Goal: Task Accomplishment & Management: Manage account settings

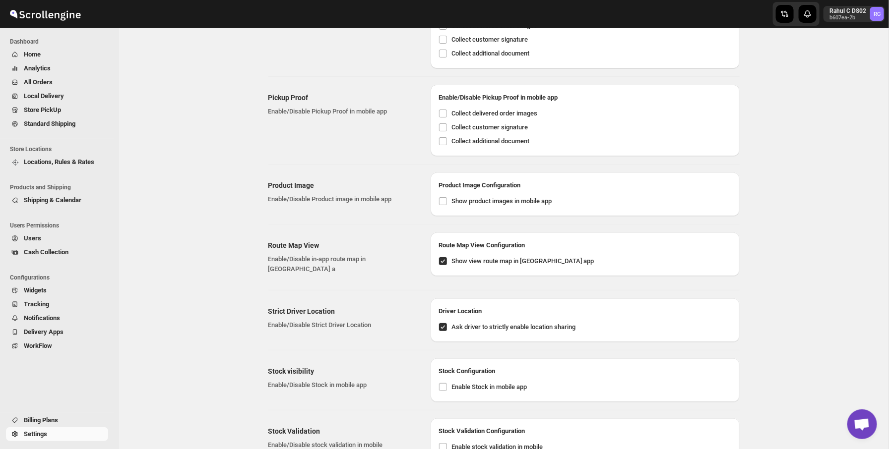
scroll to position [68, 0]
click at [74, 163] on span "Locations, Rules & Rates" at bounding box center [59, 161] width 70 height 7
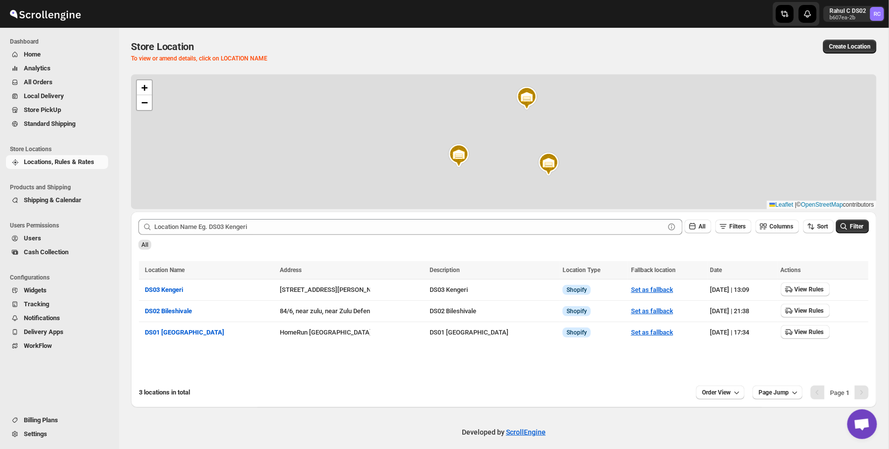
click at [53, 238] on span "Users" at bounding box center [65, 239] width 82 height 10
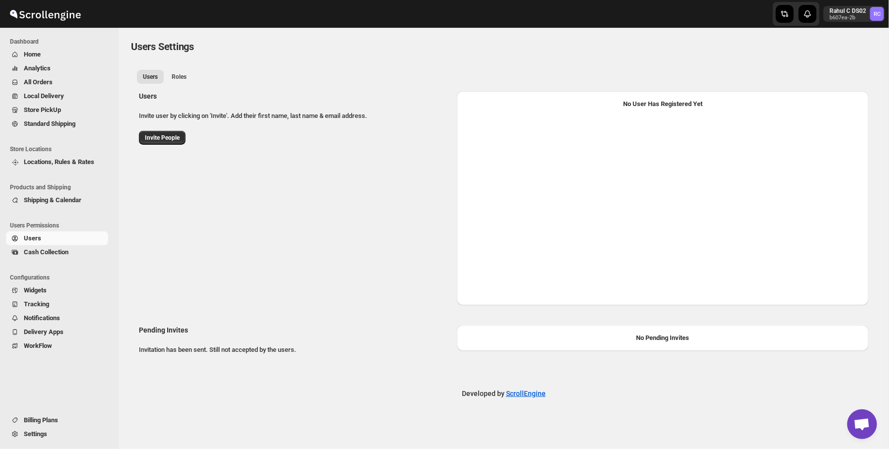
select select "637b767fbaab0276b10c91d5"
select select "637b767fbaab0276b10c91d7"
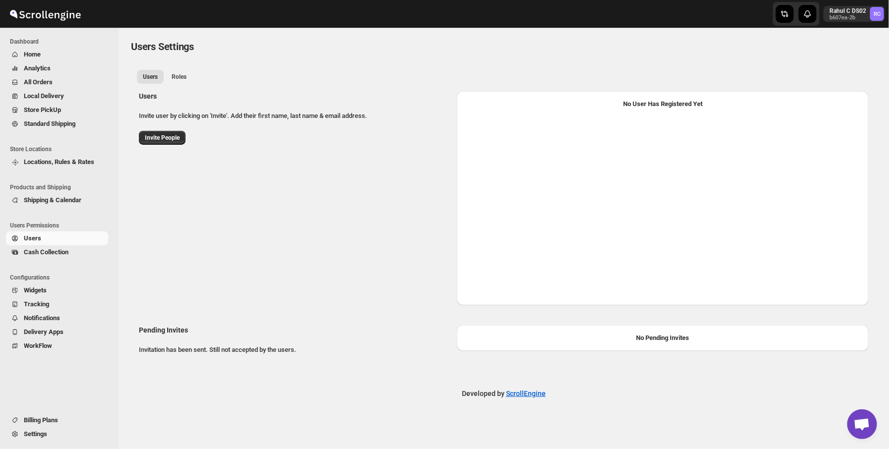
select select "637b767fbaab0276b10c91d5"
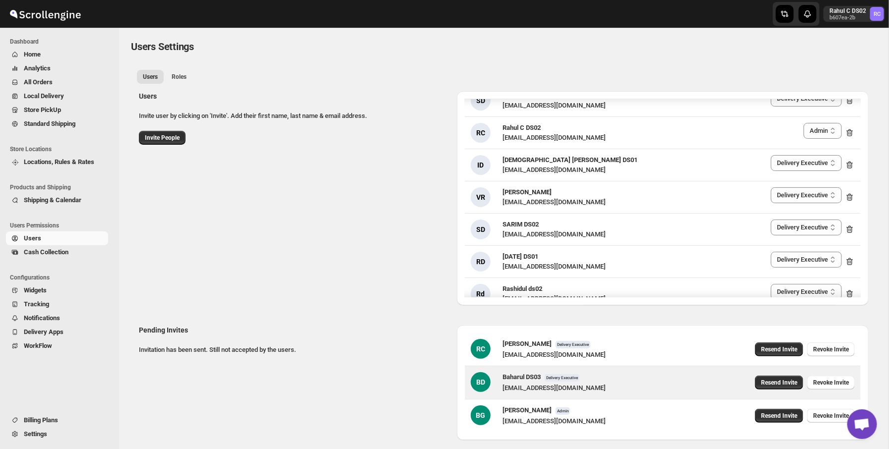
scroll to position [45, 0]
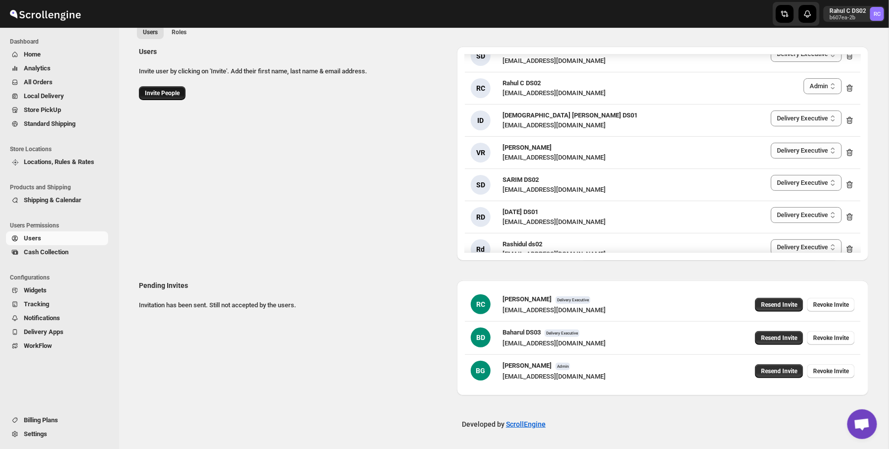
click at [170, 87] on button "Invite People" at bounding box center [162, 93] width 47 height 14
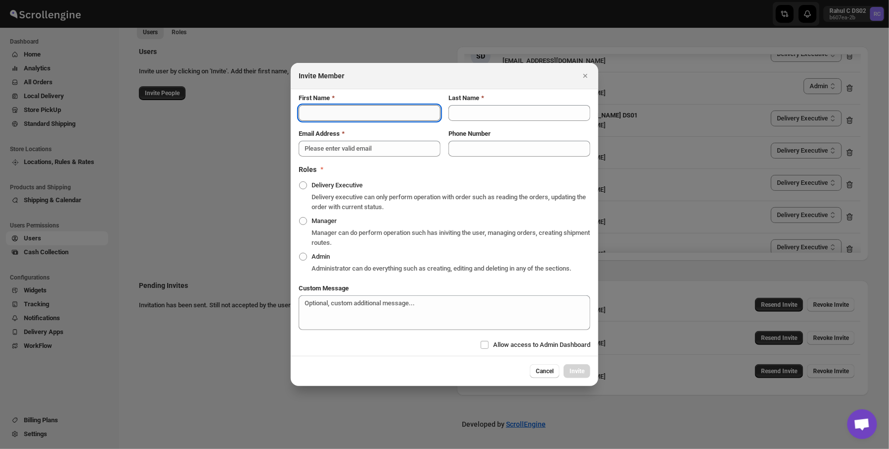
click at [321, 111] on input "First Name" at bounding box center [370, 113] width 142 height 16
type input "Sanjay"
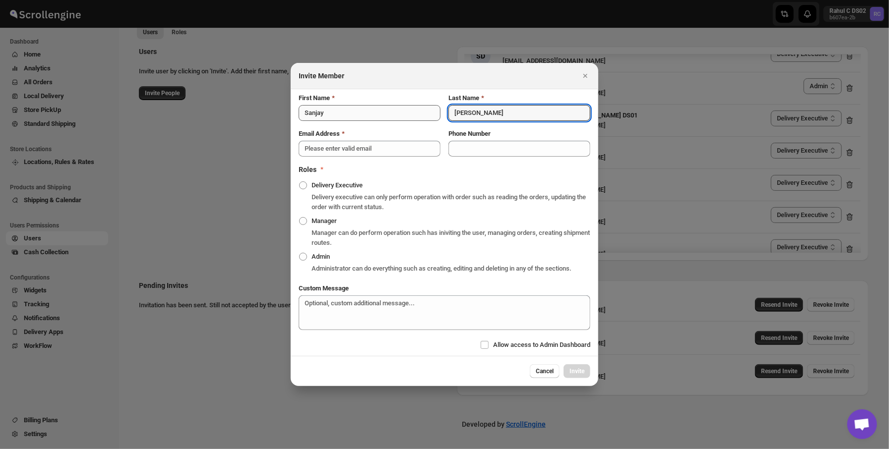
type input "Chettri"
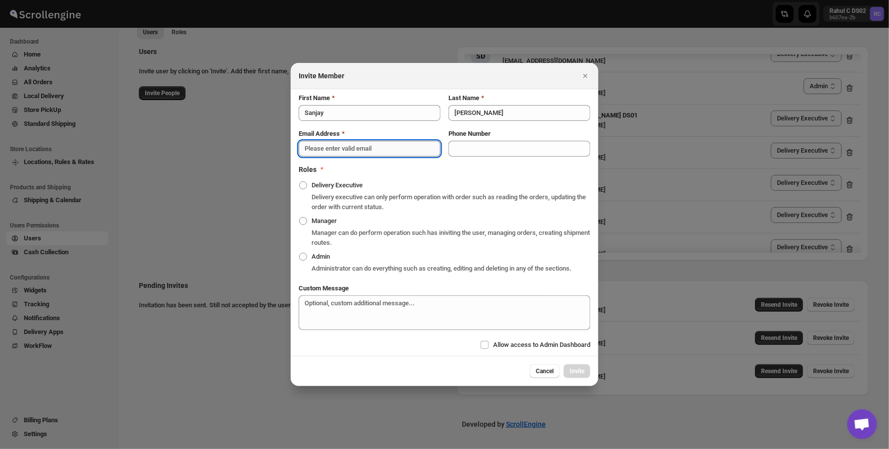
paste input "[EMAIL_ADDRESS][PERSON_NAME][DOMAIN_NAME]"
type input "[EMAIL_ADDRESS][PERSON_NAME][DOMAIN_NAME]"
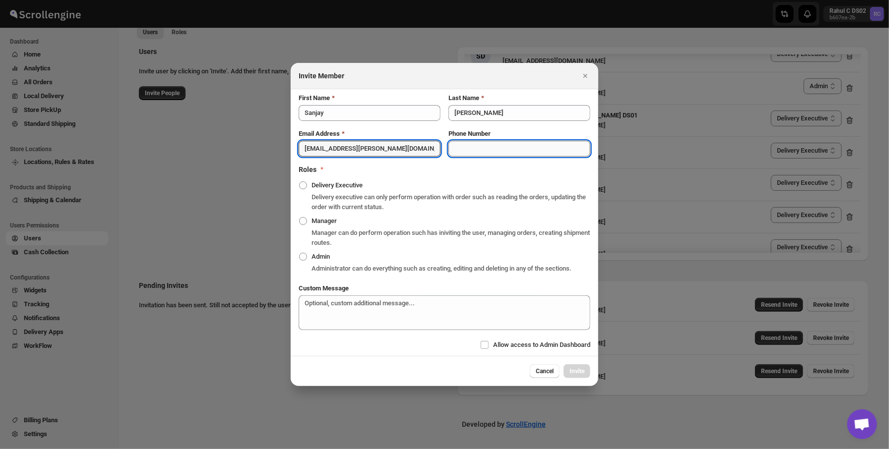
click at [480, 147] on input "Phone Number" at bounding box center [519, 149] width 142 height 16
paste input "+91 6363 443 975"
click at [468, 141] on input "+91 6363 443 975" at bounding box center [519, 149] width 142 height 16
click at [485, 143] on input "+916363 443 975" at bounding box center [519, 149] width 142 height 16
click at [496, 144] on input "+916363443 975" at bounding box center [519, 149] width 142 height 16
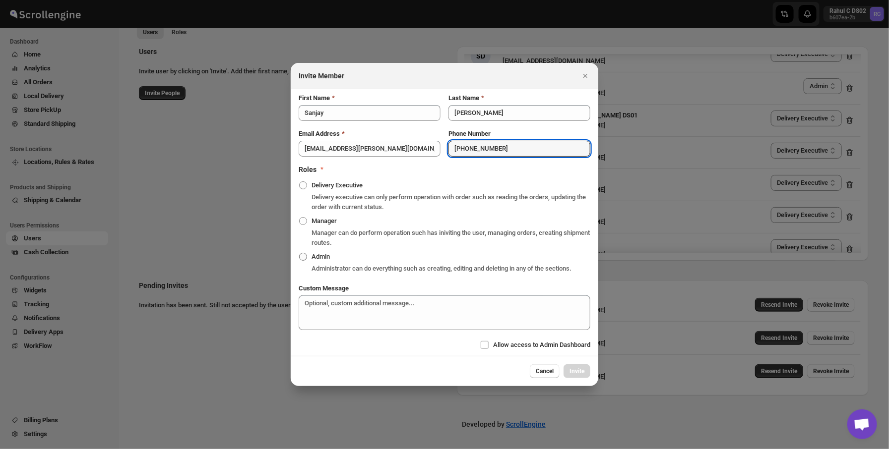
type input "+916363443975"
click at [320, 253] on span "Admin" at bounding box center [321, 256] width 18 height 7
click at [300, 253] on input "Admin" at bounding box center [299, 253] width 0 height 0
radio input "true"
click at [499, 347] on span "Allow access to Admin Dashboard" at bounding box center [541, 344] width 97 height 7
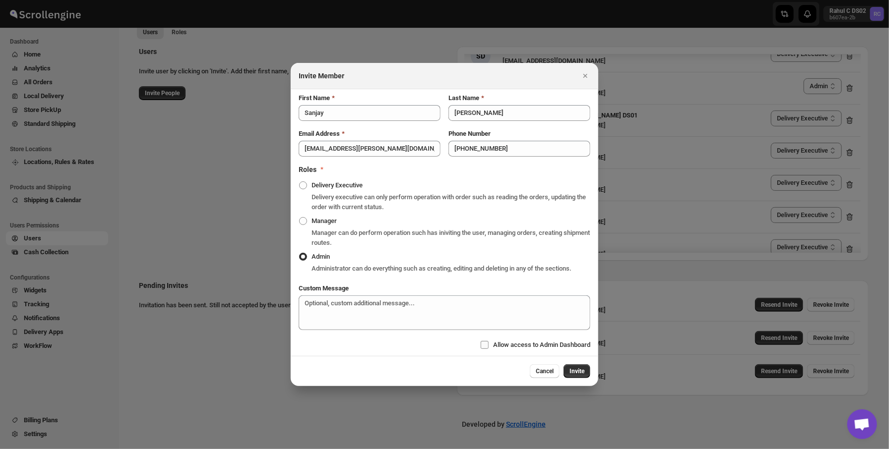
click at [489, 347] on input "Allow access to Admin Dashboard" at bounding box center [485, 345] width 8 height 8
checkbox input "true"
click at [573, 374] on span "Invite" at bounding box center [576, 372] width 15 height 8
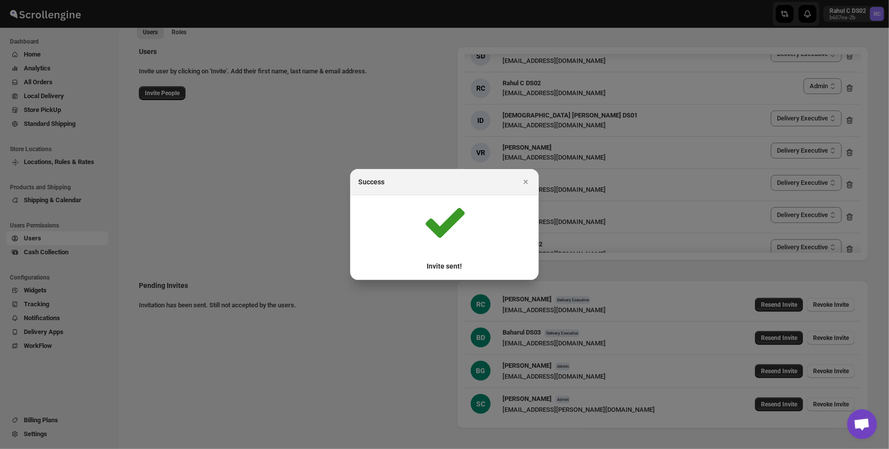
click at [613, 277] on div at bounding box center [444, 224] width 889 height 449
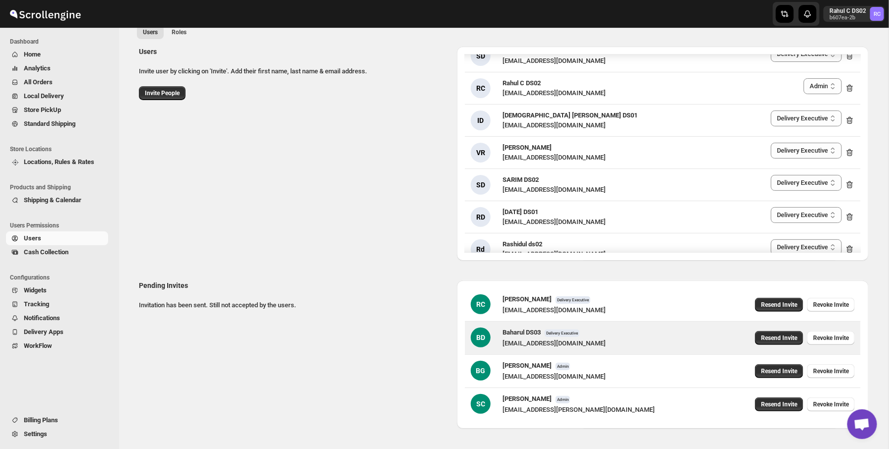
scroll to position [78, 0]
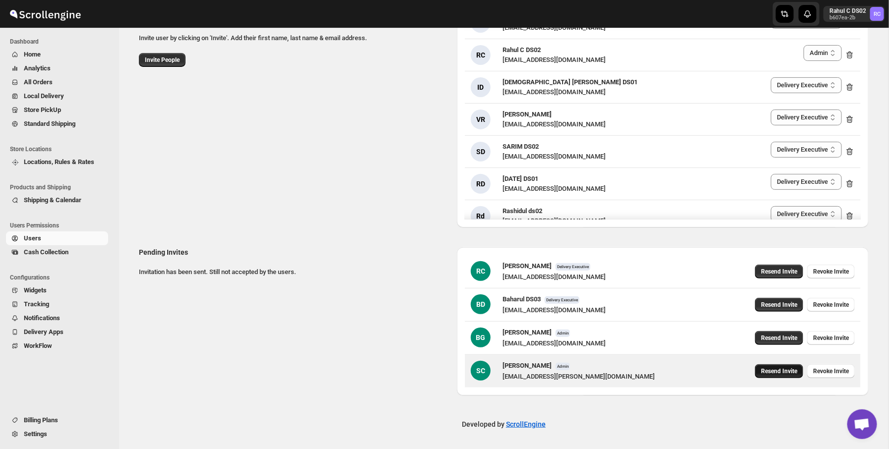
click at [755, 371] on button "Resend Invite" at bounding box center [779, 372] width 48 height 14
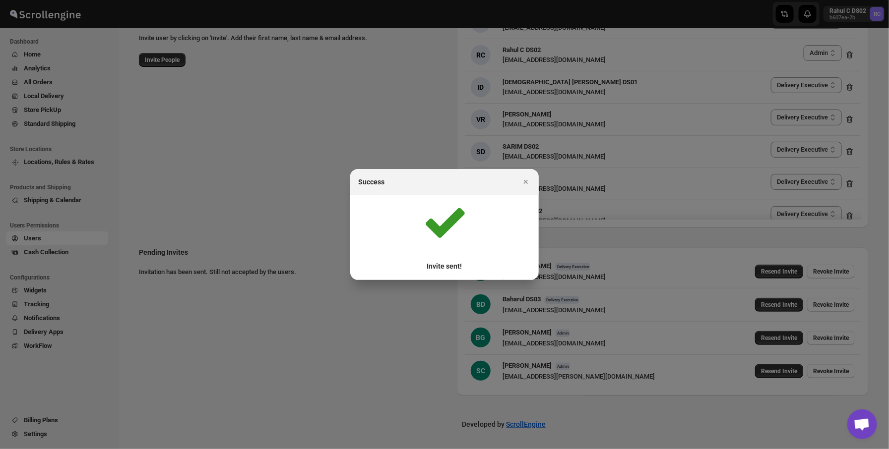
click at [295, 210] on div at bounding box center [444, 224] width 889 height 449
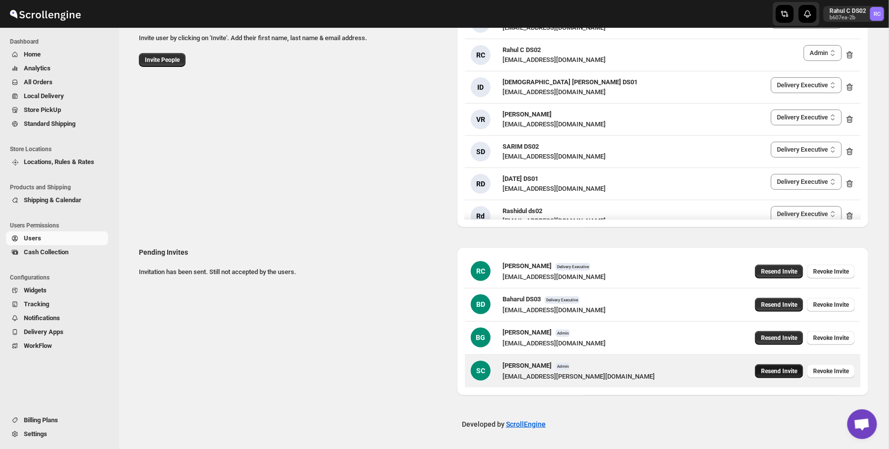
click at [761, 369] on span "Resend Invite" at bounding box center [779, 372] width 36 height 8
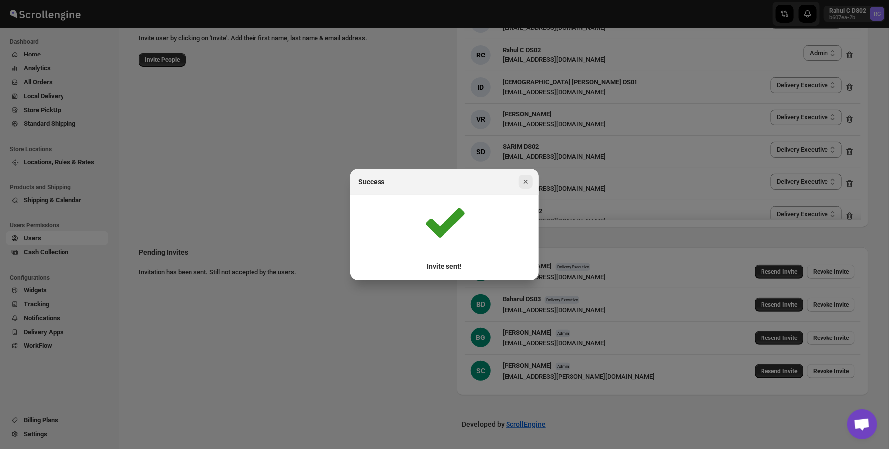
click at [525, 184] on icon "Close" at bounding box center [526, 182] width 10 height 10
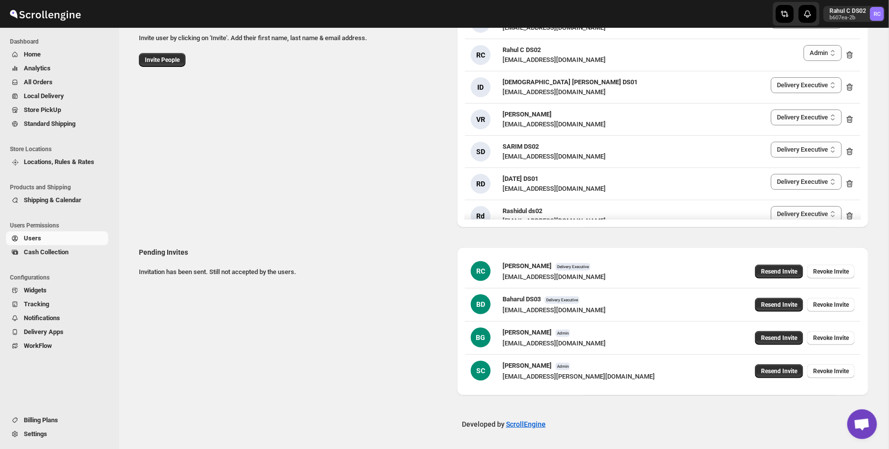
click at [433, 156] on div "Users Invite user by clicking on 'Invite'. Add their first name, last name & em…" at bounding box center [500, 116] width 738 height 222
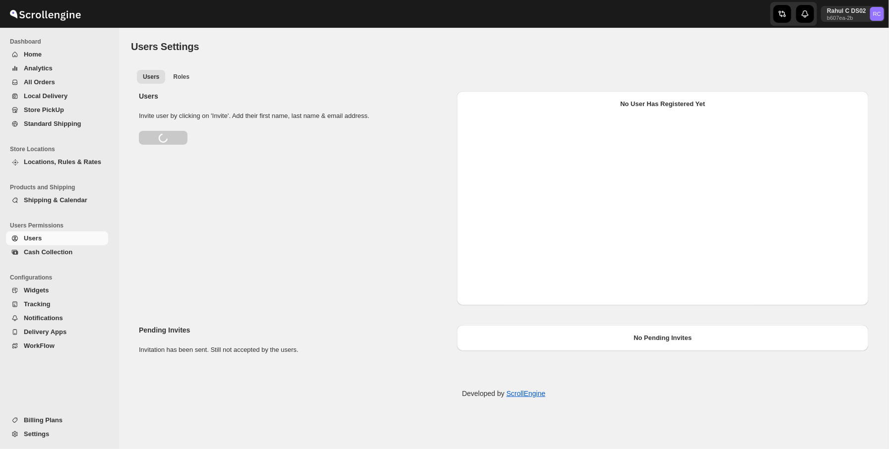
select select "637b767fbaab0276b10c91d5"
select select "637b767fbaab0276b10c91d7"
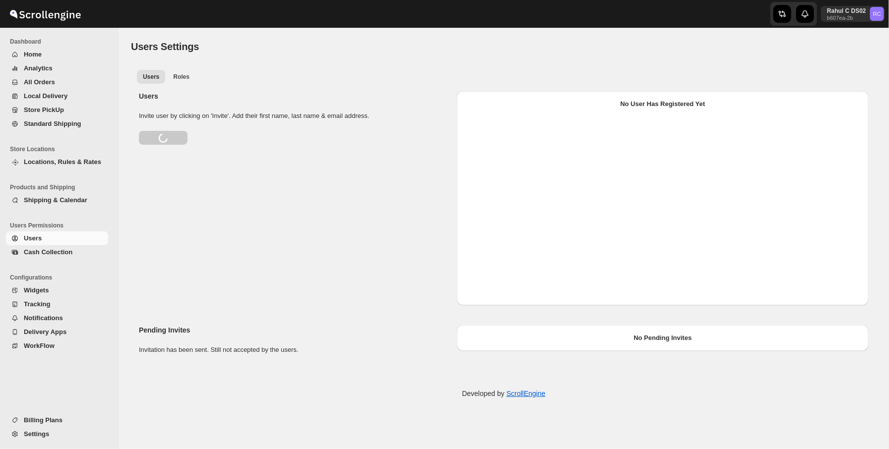
select select "637b767fbaab0276b10c91d5"
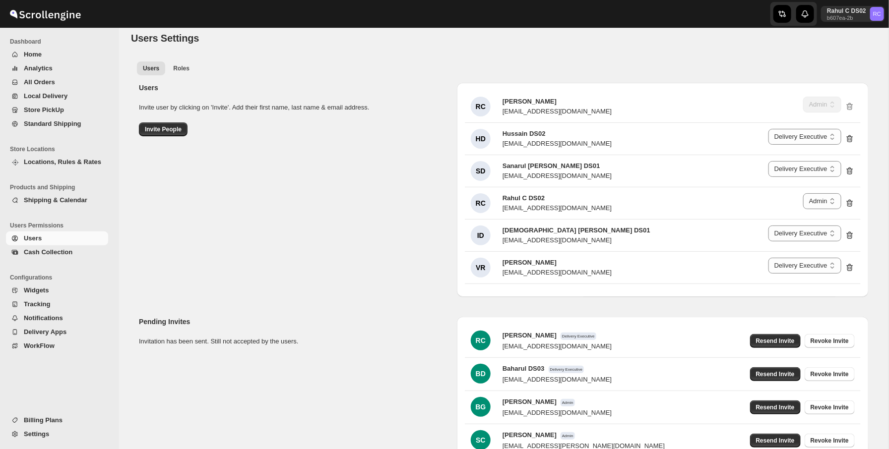
scroll to position [78, 0]
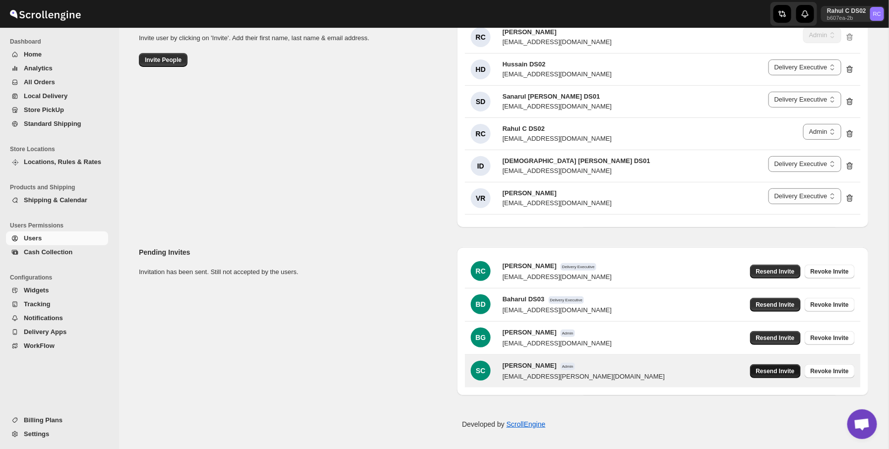
click at [776, 371] on span "Resend Invite" at bounding box center [775, 372] width 39 height 8
